Goal: Task Accomplishment & Management: Complete application form

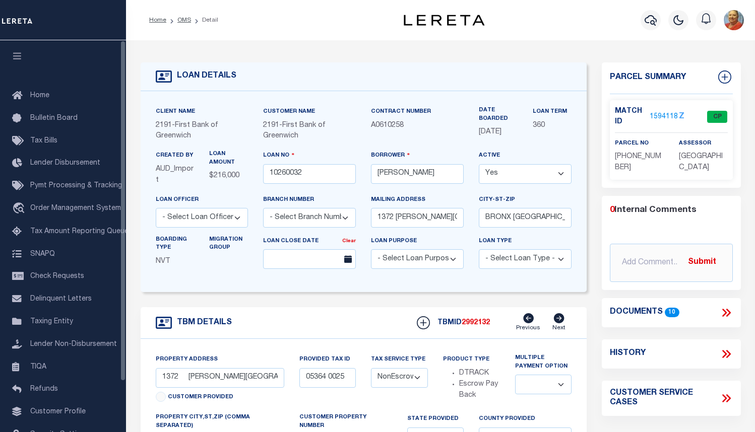
select select "NonEscrow"
select select
drag, startPoint x: 408, startPoint y: 132, endPoint x: 371, endPoint y: 127, distance: 37.5
click at [371, 127] on p "A0610258" at bounding box center [417, 125] width 93 height 11
copy span "A0610258"
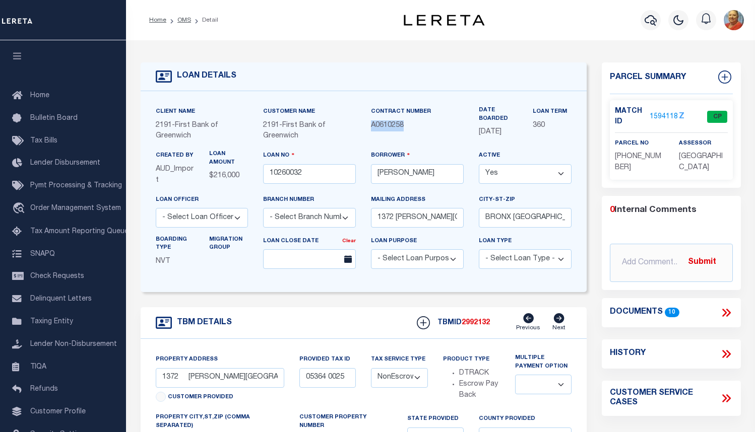
click at [746, 37] on div "Profile Sign out" at bounding box center [733, 20] width 28 height 35
click at [655, 20] on icon "button" at bounding box center [650, 20] width 12 height 11
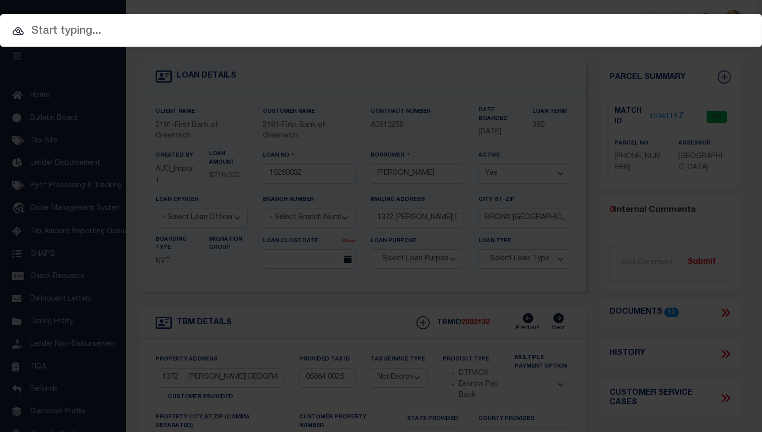
paste input "10020100"
type input "10020100"
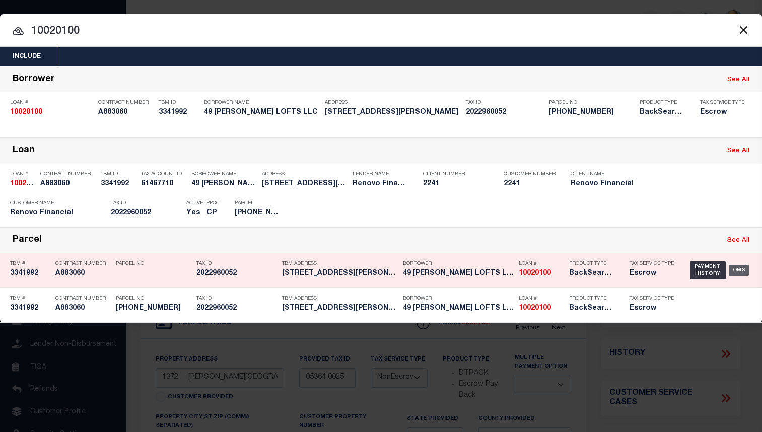
click at [739, 273] on div "OMS" at bounding box center [739, 270] width 21 height 11
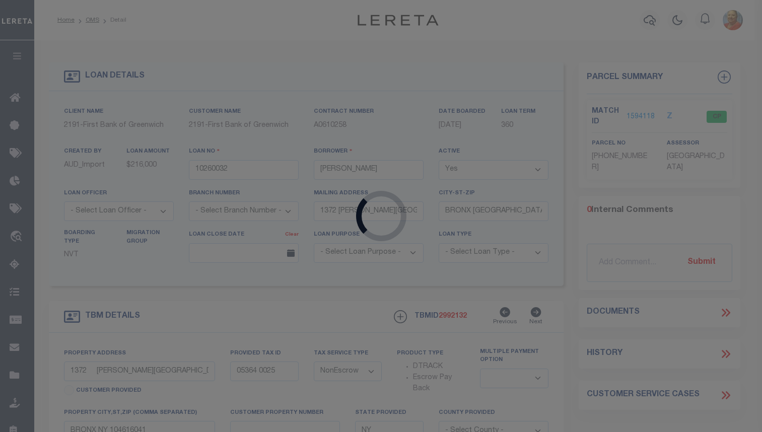
type input "10020100"
type input "49 [PERSON_NAME] LOFTS LLC"
select select
type input "[STREET_ADDRESS]"
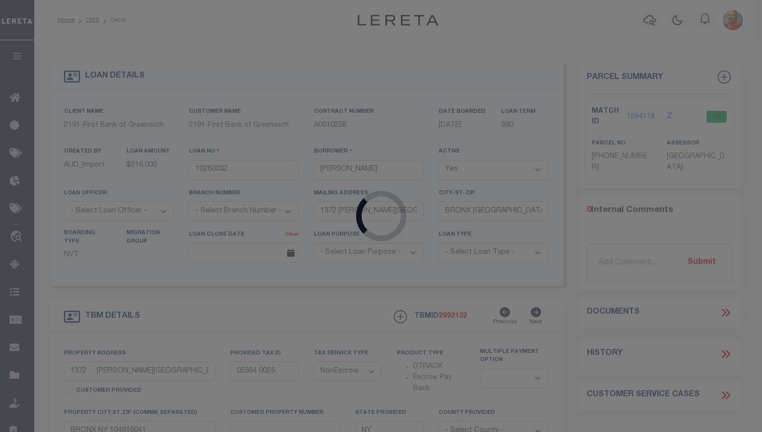
type input "[GEOGRAPHIC_DATA]"
select select "10"
select select "Escrow"
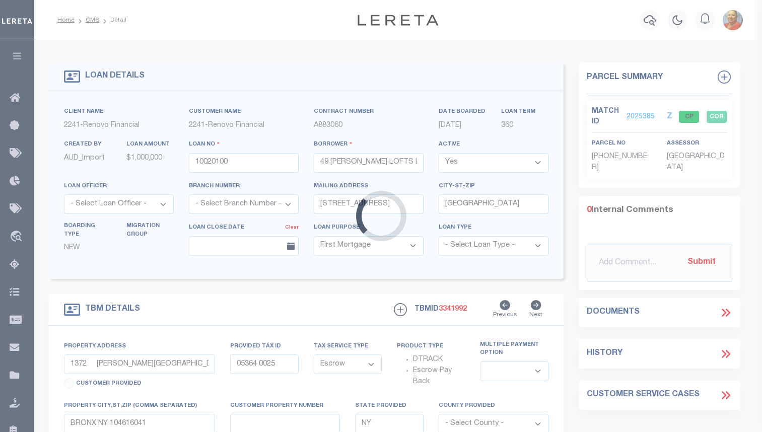
select select "14701"
select select "25067"
type input "[STREET_ADDRESS][PERSON_NAME]"
type input "[GEOGRAPHIC_DATA]"
type input "a0kUS000001j4Ez"
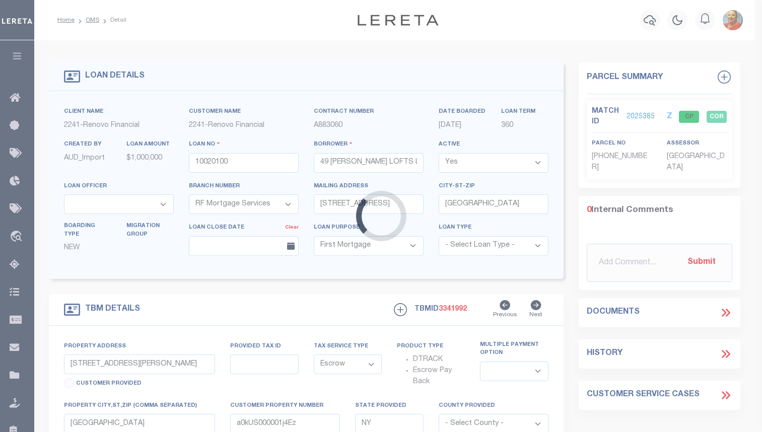
select select
type textarea "LEGAL REQUIRED"
select select
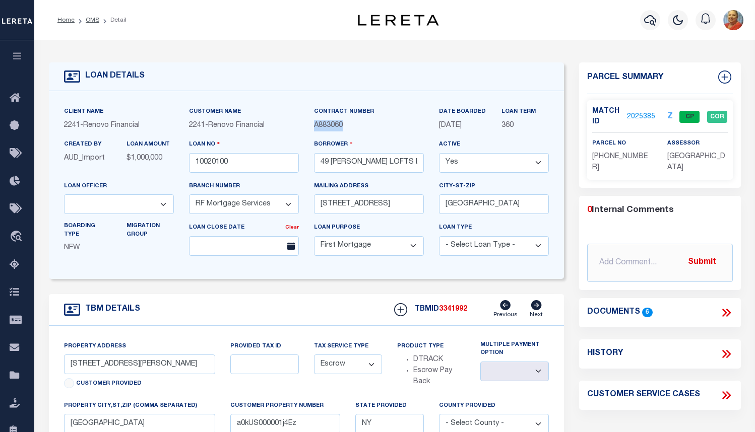
drag, startPoint x: 349, startPoint y: 127, endPoint x: 316, endPoint y: 127, distance: 32.7
click at [316, 127] on p "A883060" at bounding box center [369, 125] width 110 height 11
copy span "A883060"
